Goal: Task Accomplishment & Management: Complete application form

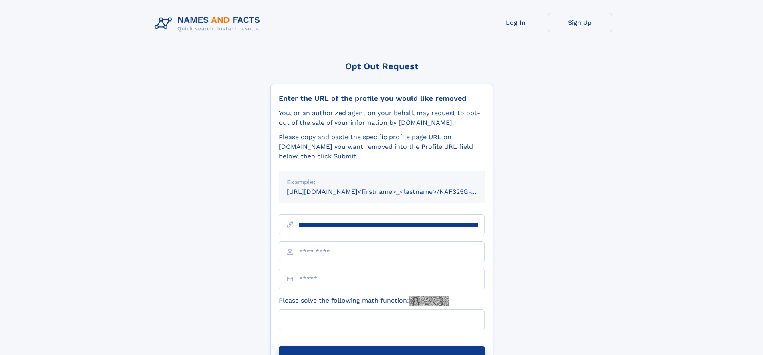
scroll to position [0, 108]
type input "**********"
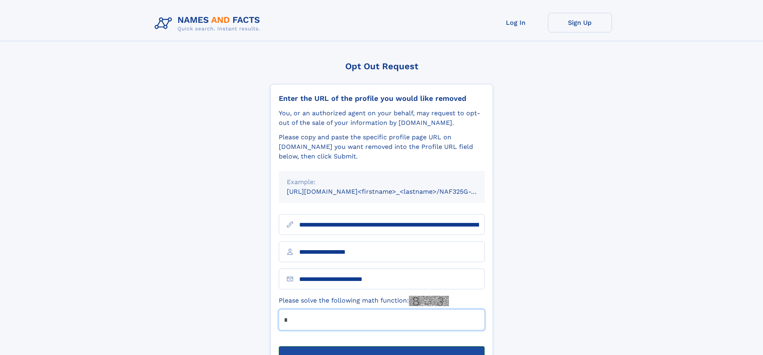
type input "*"
click at [381, 346] on button "Submit Opt Out Request" at bounding box center [382, 359] width 206 height 26
